Goal: Task Accomplishment & Management: Use online tool/utility

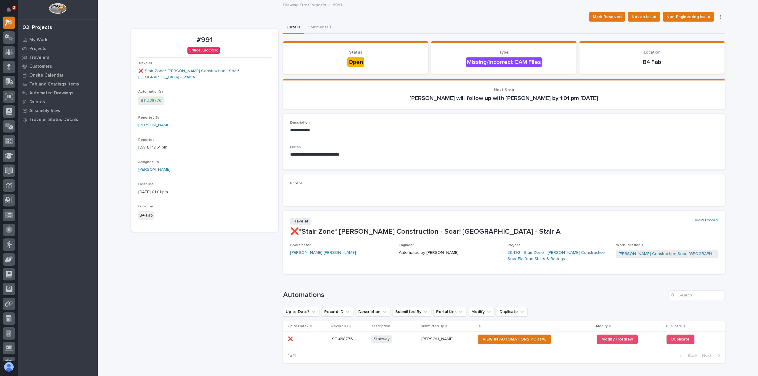
drag, startPoint x: 216, startPoint y: 271, endPoint x: 23, endPoint y: 163, distance: 221.4
click at [214, 269] on div "#991 Critical/Blocking Traveler ❌*Stair Zone* Clouse Construction - Soar! Adven…" at bounding box center [204, 199] width 147 height 340
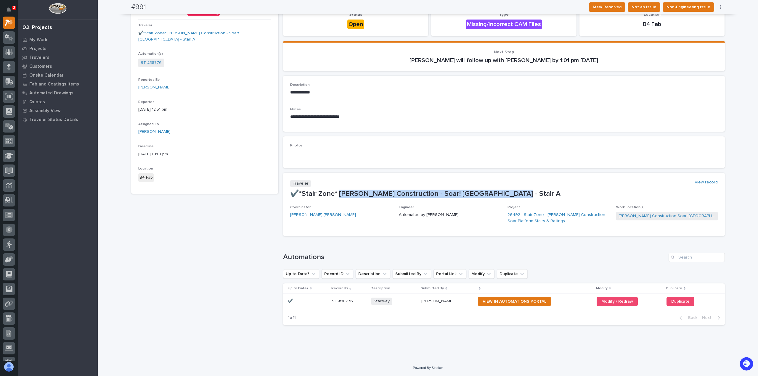
drag, startPoint x: 352, startPoint y: 198, endPoint x: 503, endPoint y: 189, distance: 150.4
click at [503, 190] on p "✔️*Stair Zone* Clouse Construction - Soar! Adventure Park - Stair A" at bounding box center [504, 194] width 428 height 9
click at [166, 292] on div "#991 Critical/Blocking Traveler ✔️*Stair Zone* Clouse Construction - Soar! Adve…" at bounding box center [204, 161] width 147 height 340
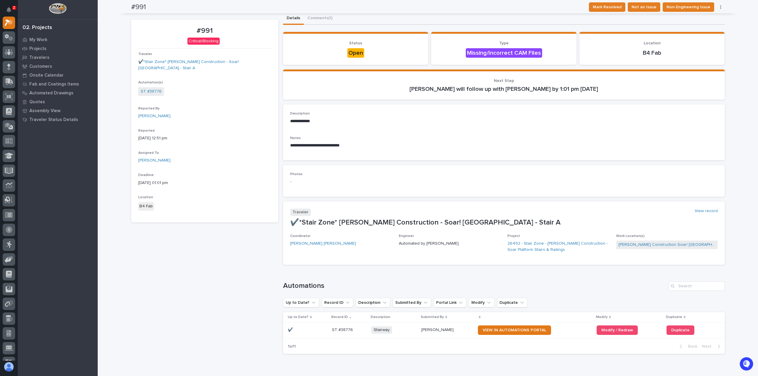
scroll to position [0, 0]
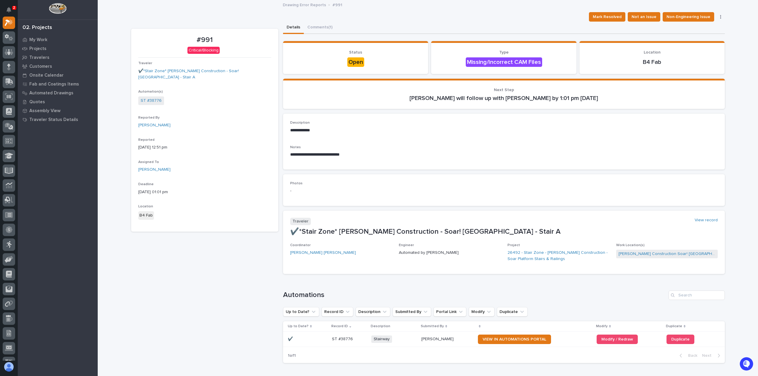
click at [418, 132] on p "**********" at bounding box center [504, 131] width 428 height 6
click at [314, 28] on button "Comments (1)" at bounding box center [320, 28] width 32 height 12
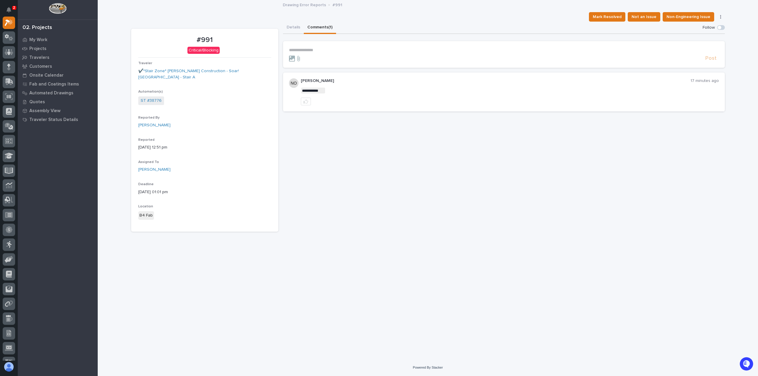
click at [298, 49] on p "**********" at bounding box center [504, 50] width 430 height 5
click at [302, 63] on span "Nate Overmyer" at bounding box center [307, 65] width 33 height 4
click at [326, 48] on p "**********" at bounding box center [504, 51] width 430 height 6
click at [371, 51] on span "**********" at bounding box center [355, 51] width 73 height 4
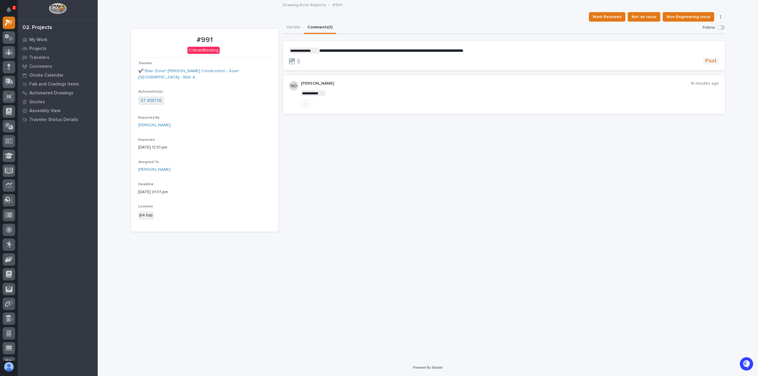
click at [710, 62] on span "Post" at bounding box center [711, 61] width 11 height 7
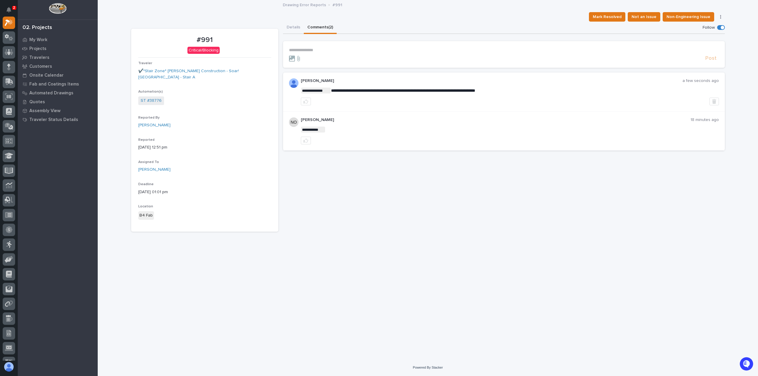
click at [525, 221] on div "**********" at bounding box center [504, 127] width 442 height 210
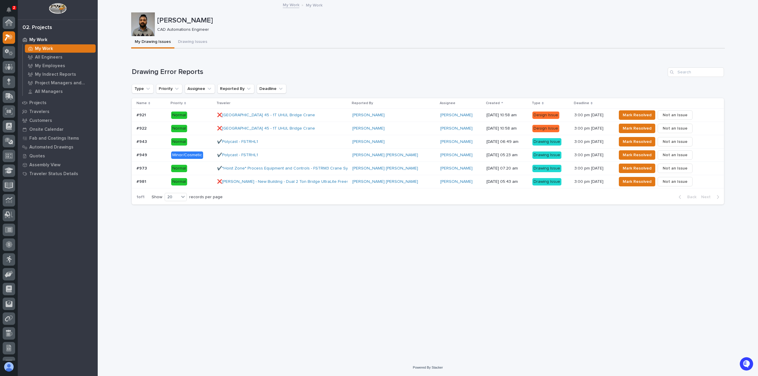
scroll to position [15, 0]
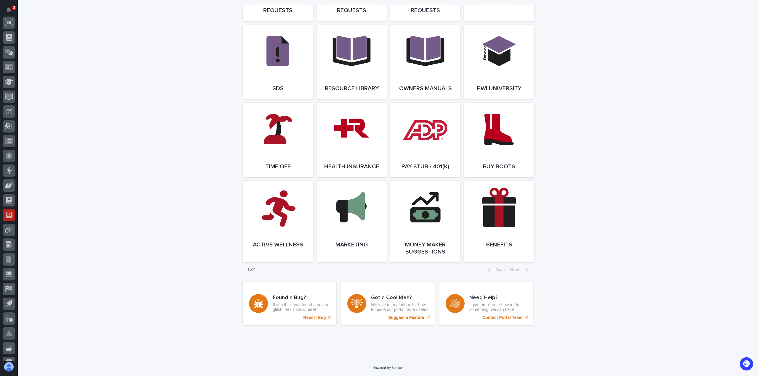
scroll to position [100, 0]
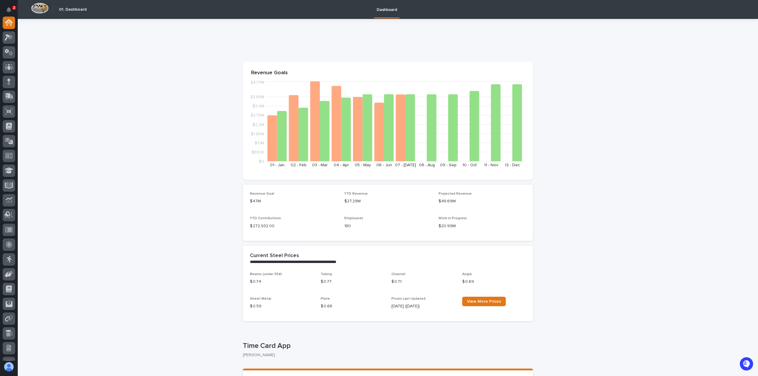
drag, startPoint x: 124, startPoint y: 107, endPoint x: 86, endPoint y: 39, distance: 77.2
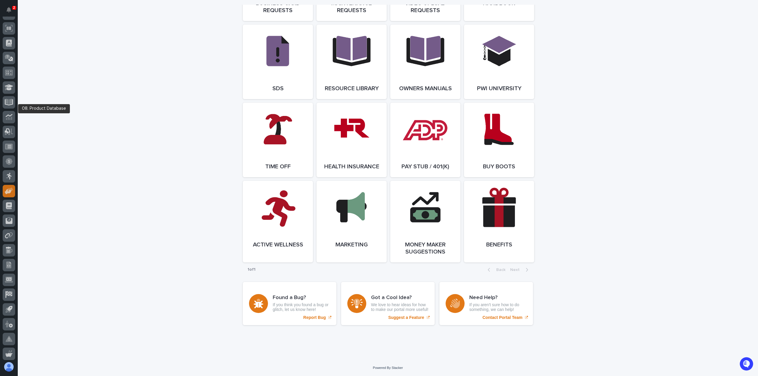
scroll to position [100, 0]
click at [11, 278] on icon at bounding box center [9, 277] width 6 height 5
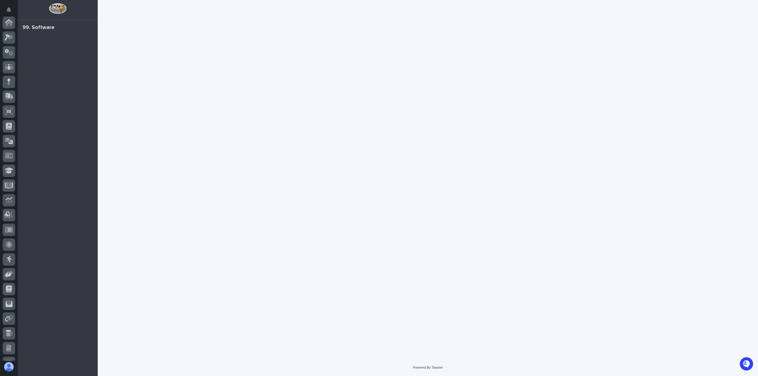
scroll to position [100, 0]
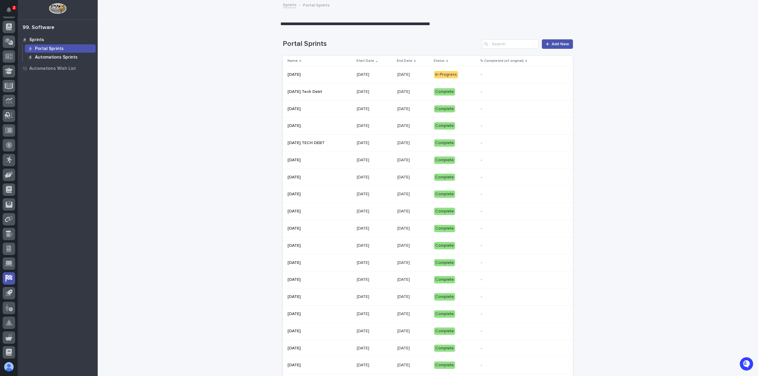
click at [46, 57] on p "Automations Sprints" at bounding box center [56, 57] width 43 height 5
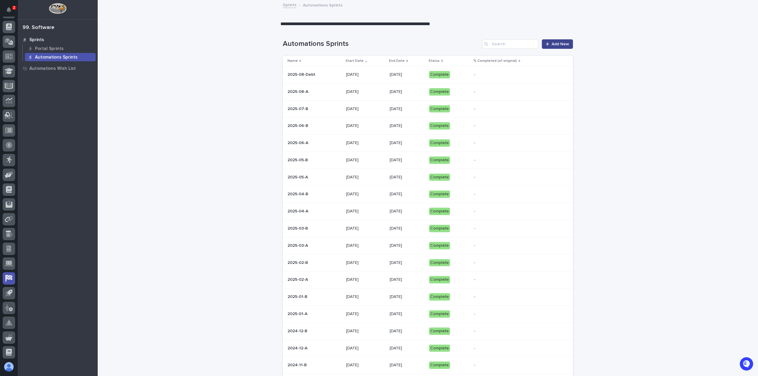
click at [557, 42] on span "Add New" at bounding box center [560, 44] width 17 height 4
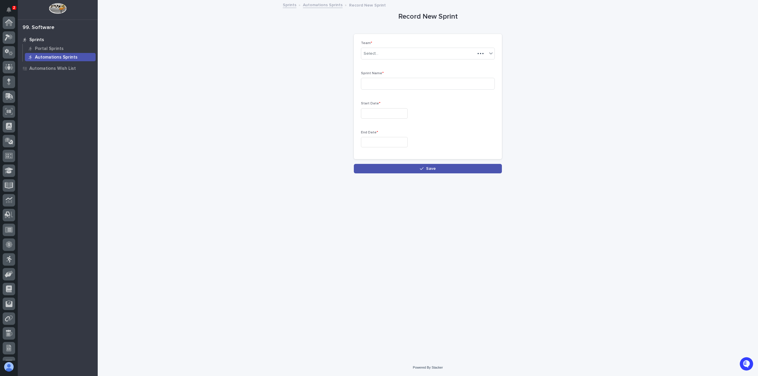
scroll to position [100, 0]
click at [382, 53] on div "Select..." at bounding box center [424, 54] width 126 height 10
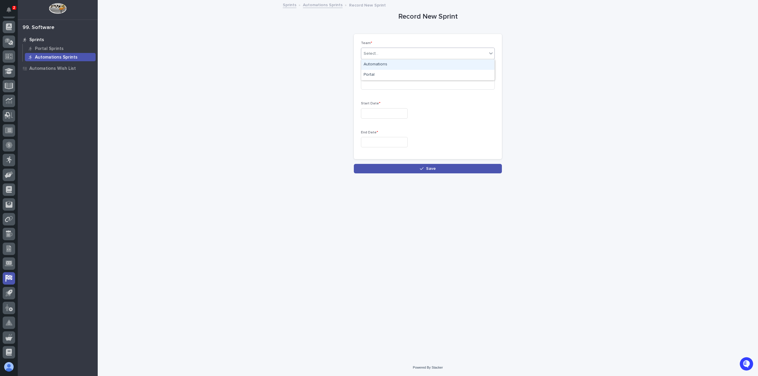
click at [376, 66] on div "Automations" at bounding box center [427, 65] width 133 height 10
click at [371, 85] on input at bounding box center [428, 84] width 134 height 12
click at [375, 86] on input "2028-08-2" at bounding box center [428, 84] width 134 height 12
type input "2025-08-2"
click at [369, 109] on input "text" at bounding box center [384, 113] width 47 height 10
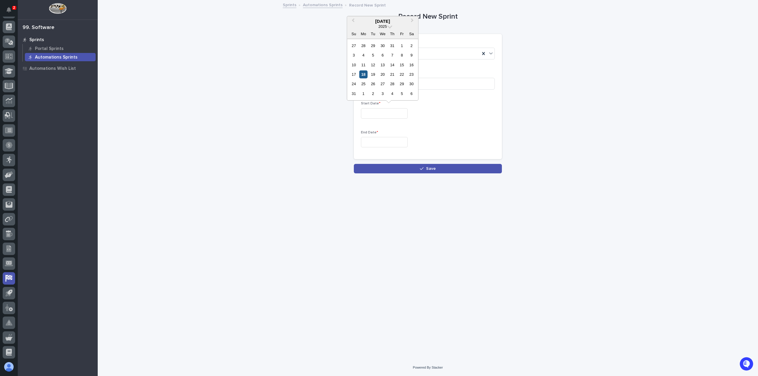
click at [364, 75] on div "18" at bounding box center [364, 74] width 8 height 8
type input "**********"
click at [374, 140] on input "text" at bounding box center [384, 142] width 47 height 10
click at [403, 114] on div "29" at bounding box center [402, 112] width 8 height 8
type input "**********"
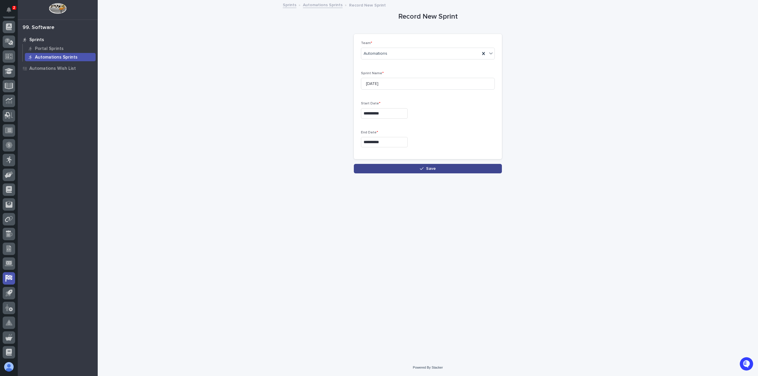
click at [406, 166] on button "Save" at bounding box center [428, 168] width 148 height 9
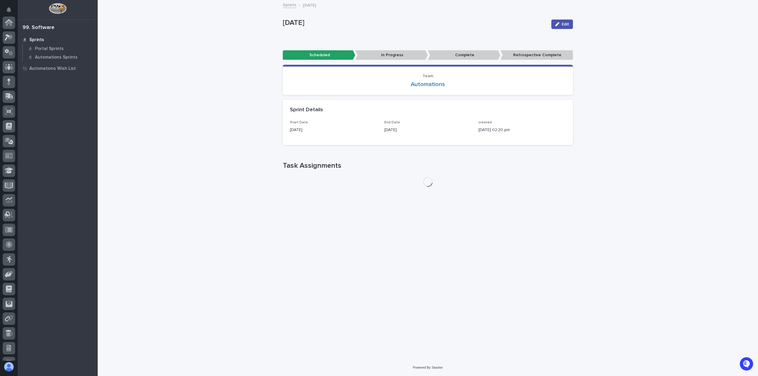
scroll to position [100, 0]
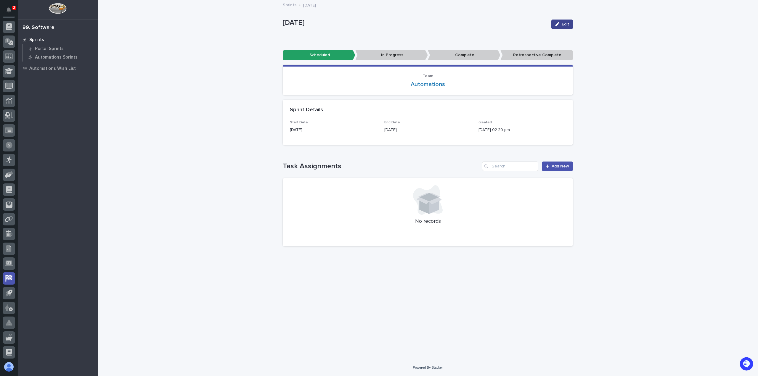
click at [563, 24] on span "Edit" at bounding box center [565, 24] width 7 height 4
click at [674, 72] on div "**********" at bounding box center [428, 180] width 661 height 359
click at [530, 25] on span "Cancel" at bounding box center [534, 24] width 13 height 4
click at [561, 166] on span "Add New" at bounding box center [560, 166] width 17 height 4
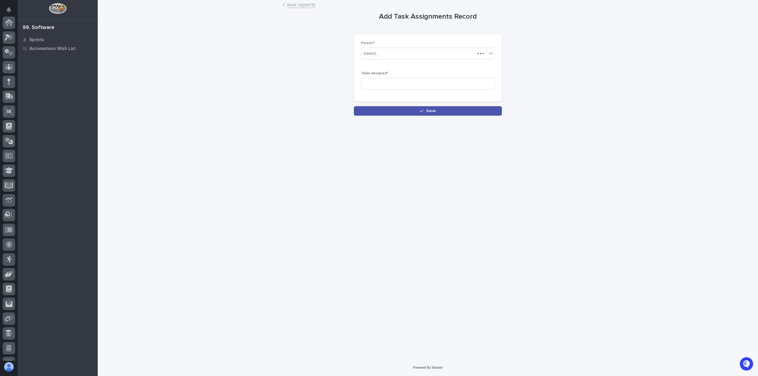
scroll to position [100, 0]
click at [388, 53] on div "Select..." at bounding box center [424, 54] width 126 height 10
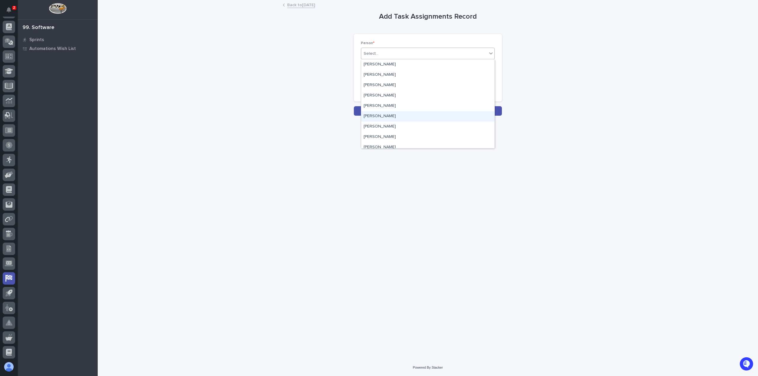
click at [380, 114] on div "[PERSON_NAME]" at bounding box center [427, 116] width 133 height 10
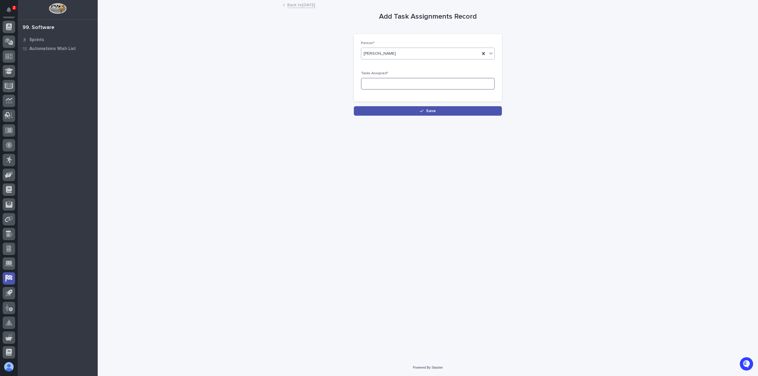
click at [383, 82] on input at bounding box center [428, 84] width 134 height 12
type input "6"
click at [415, 112] on button "Save" at bounding box center [428, 110] width 148 height 9
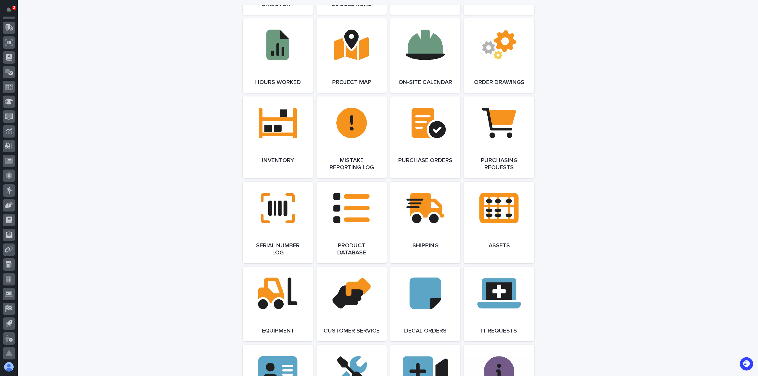
scroll to position [100, 0]
click at [11, 279] on icon at bounding box center [8, 278] width 7 height 7
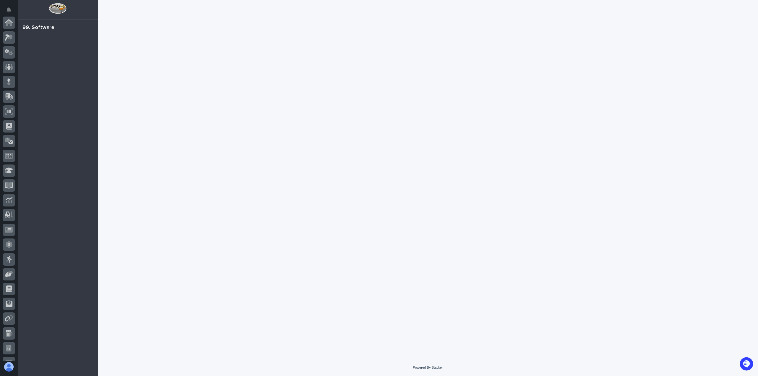
scroll to position [100, 0]
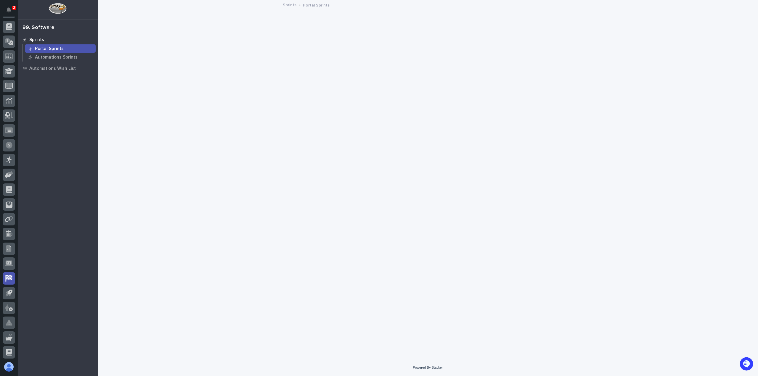
click at [44, 49] on p "Portal Sprints" at bounding box center [49, 48] width 29 height 5
click at [43, 57] on p "Automations Sprints" at bounding box center [56, 57] width 43 height 5
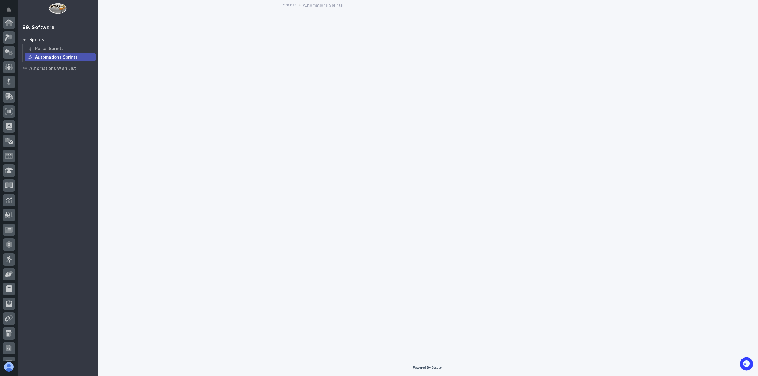
scroll to position [100, 0]
